Goal: Task Accomplishment & Management: Manage account settings

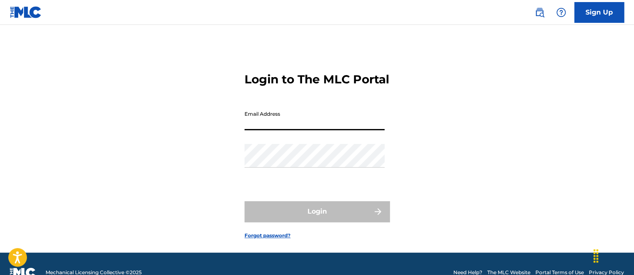
click at [326, 130] on input "Email Address" at bounding box center [315, 119] width 140 height 24
type input "[EMAIL_ADDRESS][DOMAIN_NAME]"
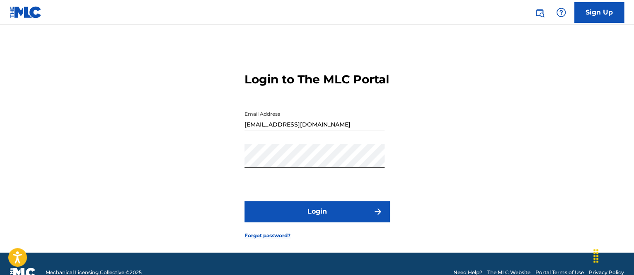
click at [322, 218] on button "Login" at bounding box center [317, 211] width 145 height 21
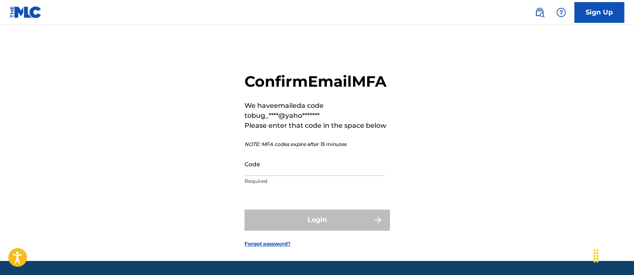
click at [268, 189] on div "Code Required" at bounding box center [315, 170] width 140 height 37
click at [267, 189] on div "Code Required" at bounding box center [315, 170] width 140 height 37
click at [262, 176] on input "Code" at bounding box center [315, 164] width 140 height 24
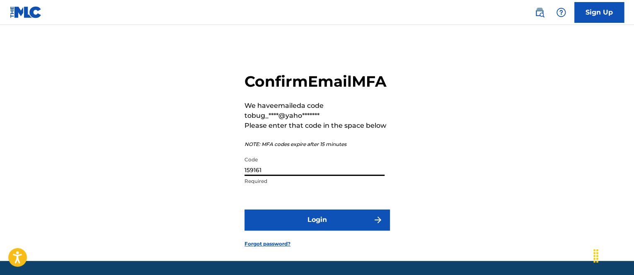
type input "159161"
click at [285, 230] on button "Login" at bounding box center [317, 219] width 145 height 21
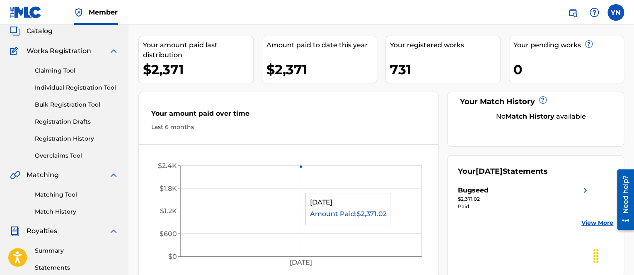
drag, startPoint x: 258, startPoint y: 195, endPoint x: 276, endPoint y: 230, distance: 38.8
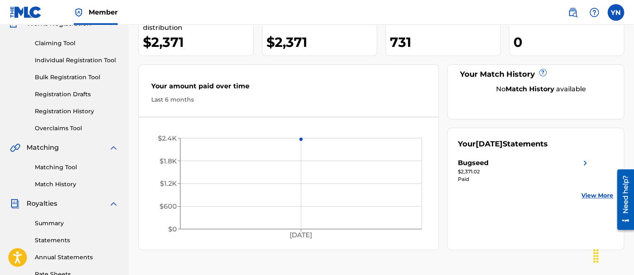
drag, startPoint x: 391, startPoint y: 113, endPoint x: 398, endPoint y: 144, distance: 31.4
